Goal: Find specific page/section: Find specific page/section

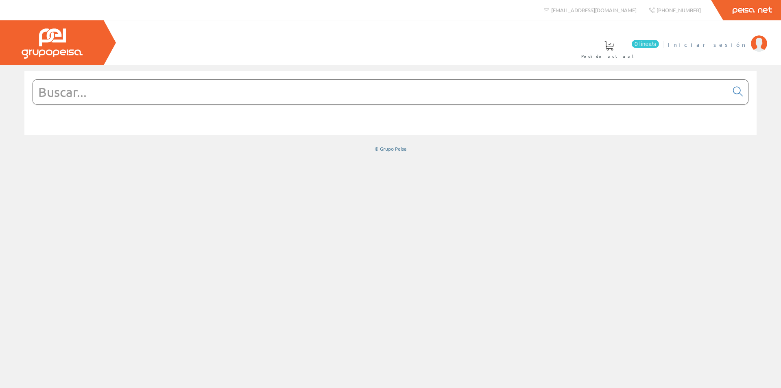
click at [732, 41] on span "Iniciar sesión" at bounding box center [707, 44] width 79 height 8
click at [724, 44] on font "[PERSON_NAME]" at bounding box center [710, 44] width 74 height 7
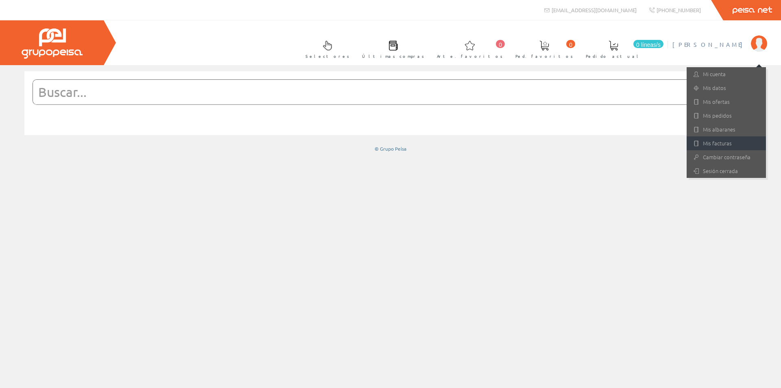
click at [720, 140] on link "Mis facturas" at bounding box center [726, 143] width 79 height 14
